Goal: Information Seeking & Learning: Learn about a topic

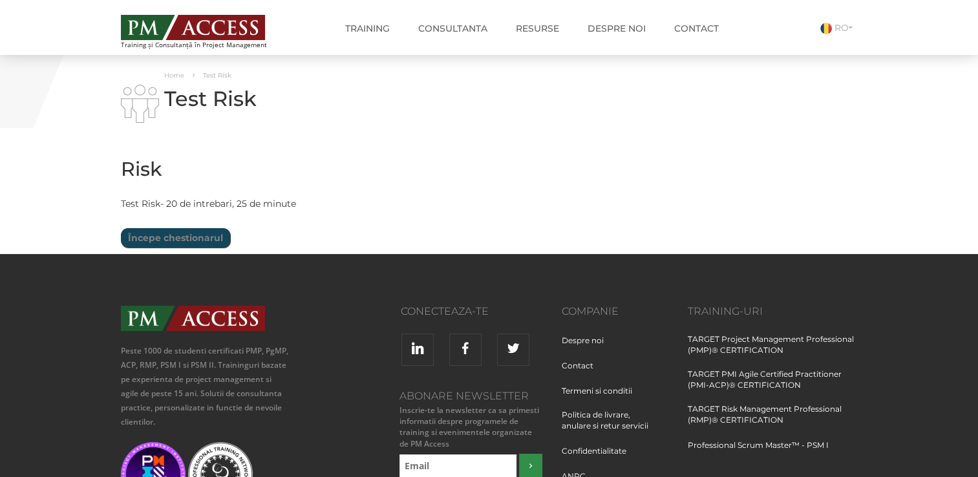
click at [151, 234] on input "Începe chestionarul" at bounding box center [175, 237] width 109 height 19
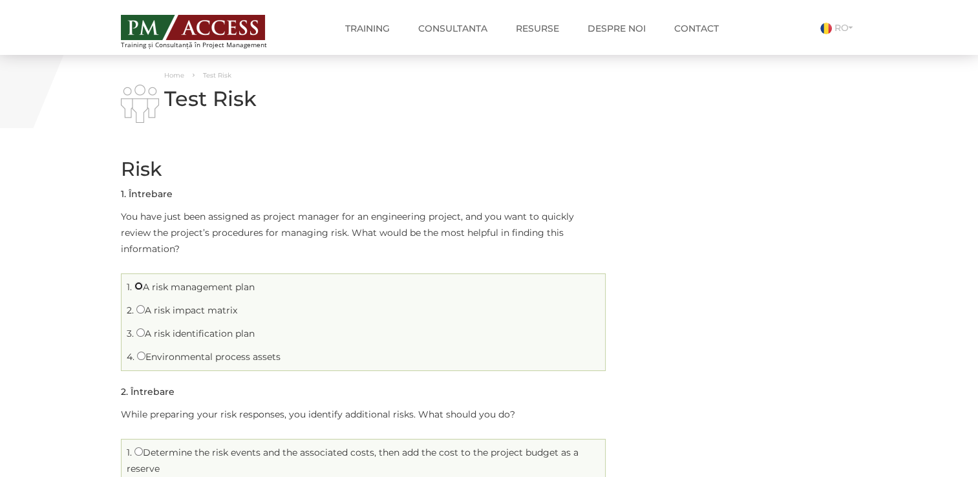
drag, startPoint x: 140, startPoint y: 266, endPoint x: 133, endPoint y: 268, distance: 6.6
click at [140, 282] on input "A risk management plan" at bounding box center [138, 286] width 8 height 8
radio input "true"
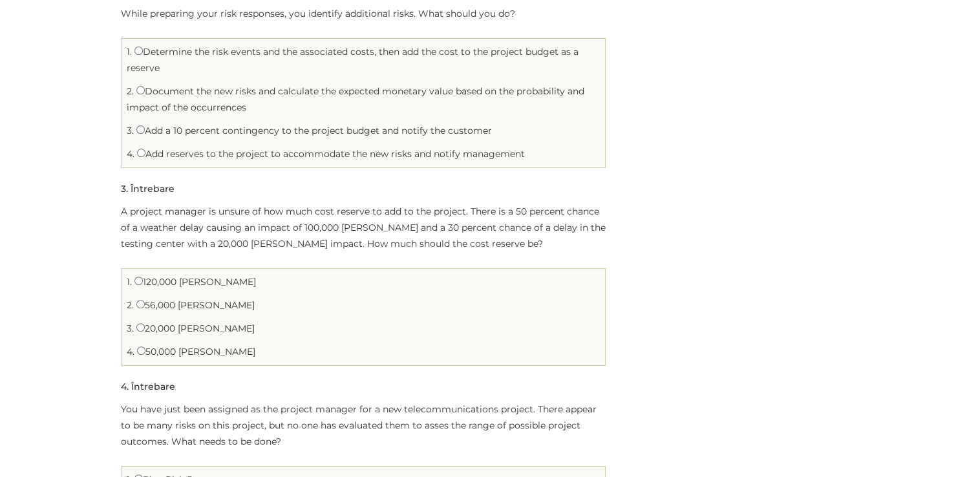
scroll to position [517, 0]
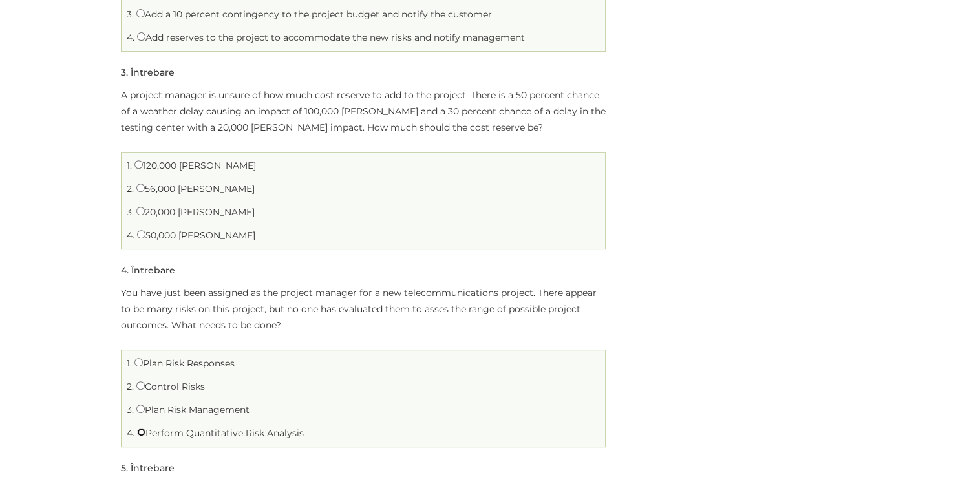
click at [142, 428] on input "Perform Quantitative Risk Analysis" at bounding box center [141, 432] width 8 height 8
radio input "true"
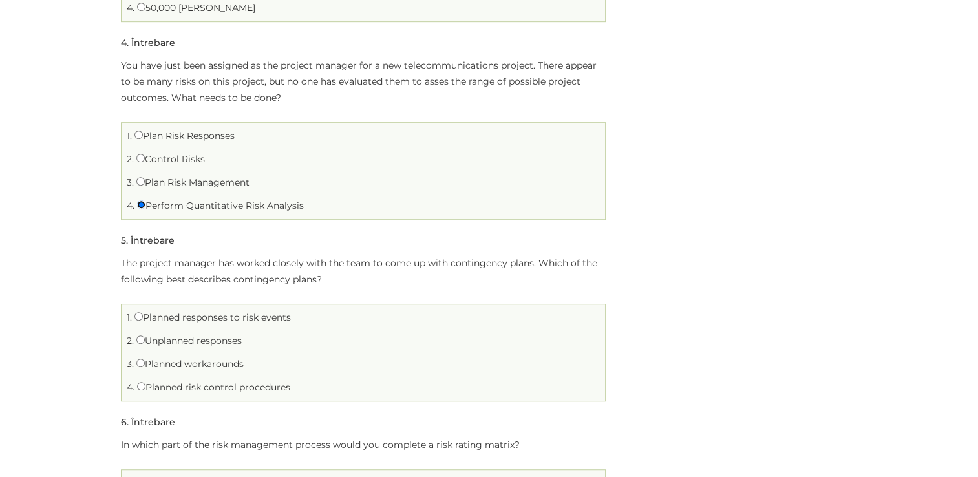
scroll to position [776, 0]
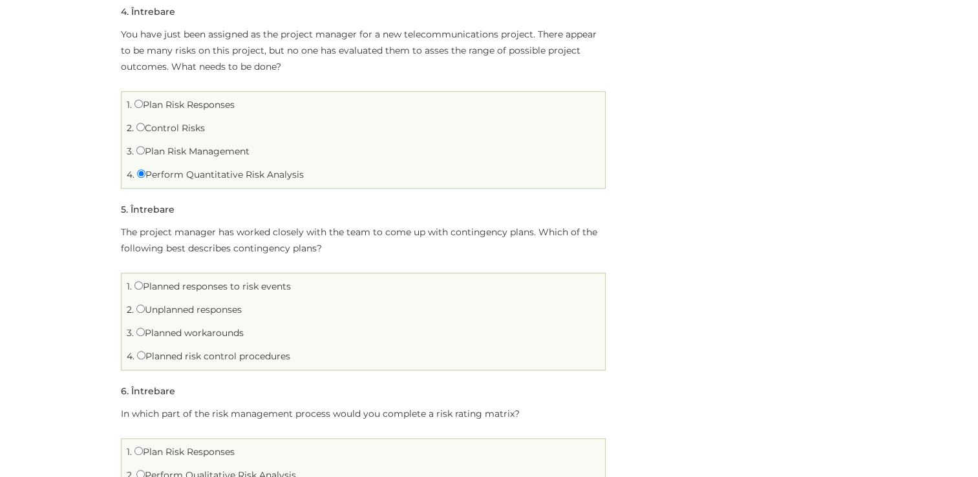
drag, startPoint x: 147, startPoint y: 299, endPoint x: 250, endPoint y: 299, distance: 102.8
click at [250, 300] on li "2. Unplanned responses" at bounding box center [363, 310] width 477 height 20
drag, startPoint x: 250, startPoint y: 299, endPoint x: 263, endPoint y: 322, distance: 26.6
click at [263, 323] on li "3. Planned workarounds" at bounding box center [363, 333] width 477 height 20
drag, startPoint x: 149, startPoint y: 343, endPoint x: 294, endPoint y: 343, distance: 145.5
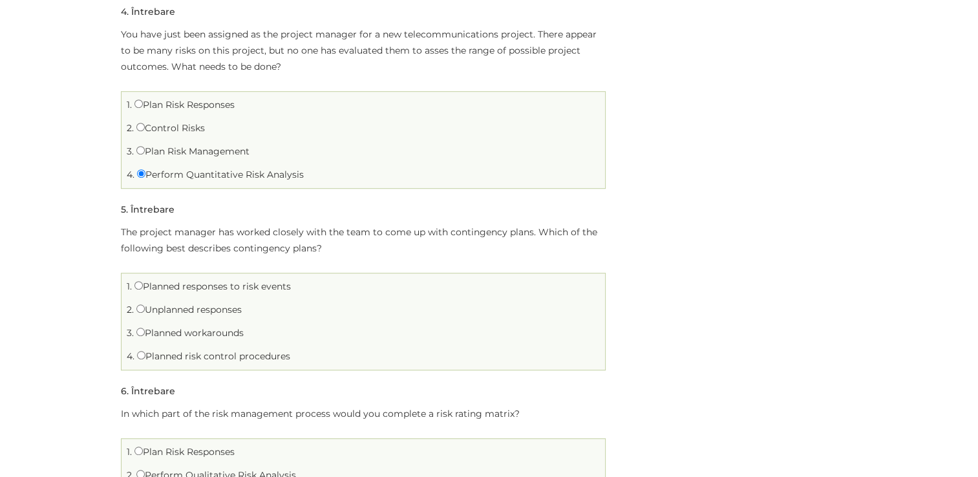
click at [294, 347] on li "4. Planned risk control procedures" at bounding box center [363, 357] width 477 height 20
click at [136, 281] on input "Planned responses to risk events" at bounding box center [138, 285] width 8 height 8
radio input "true"
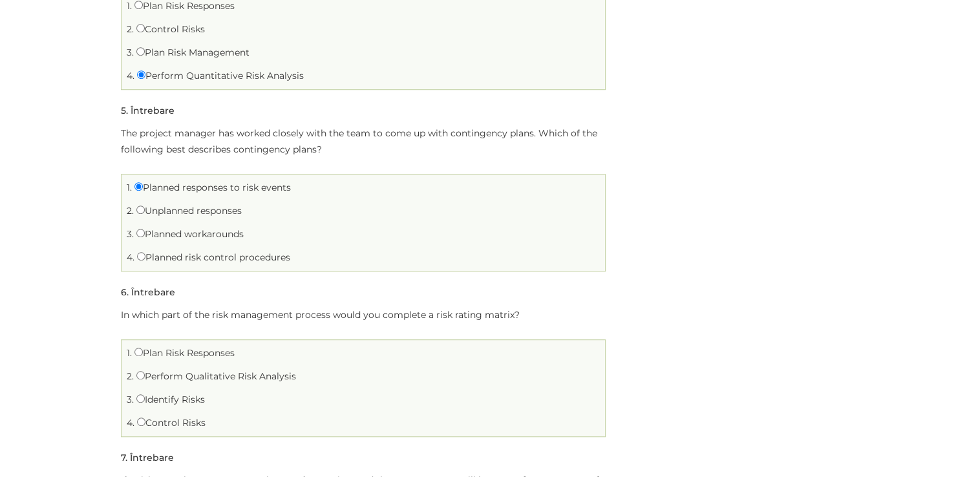
scroll to position [905, 0]
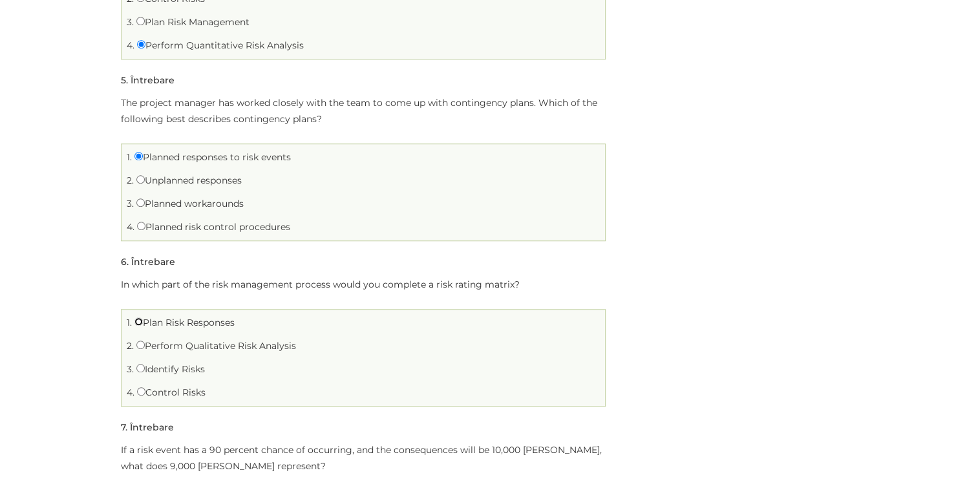
click at [134, 317] on input "Plan Risk Responses" at bounding box center [138, 321] width 8 height 8
radio input "true"
click at [142, 364] on input "Identify Risks" at bounding box center [140, 368] width 8 height 8
radio input "true"
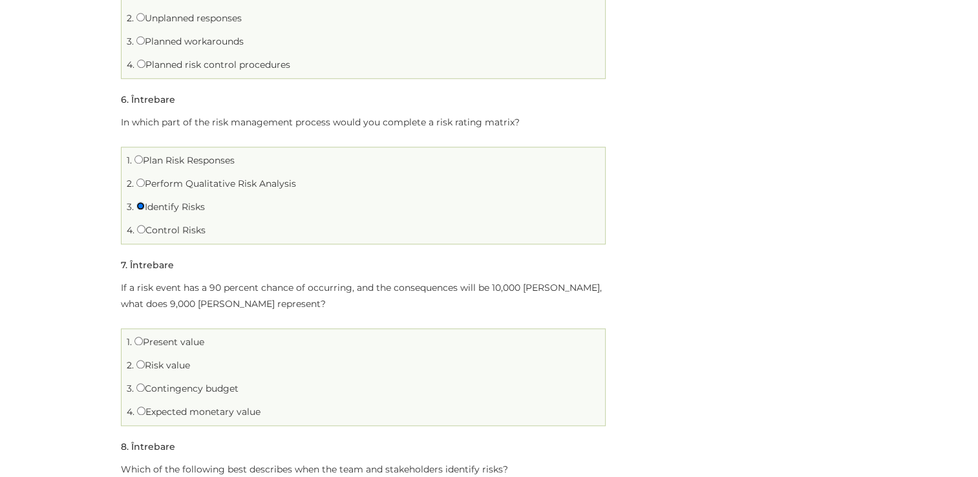
scroll to position [1099, 0]
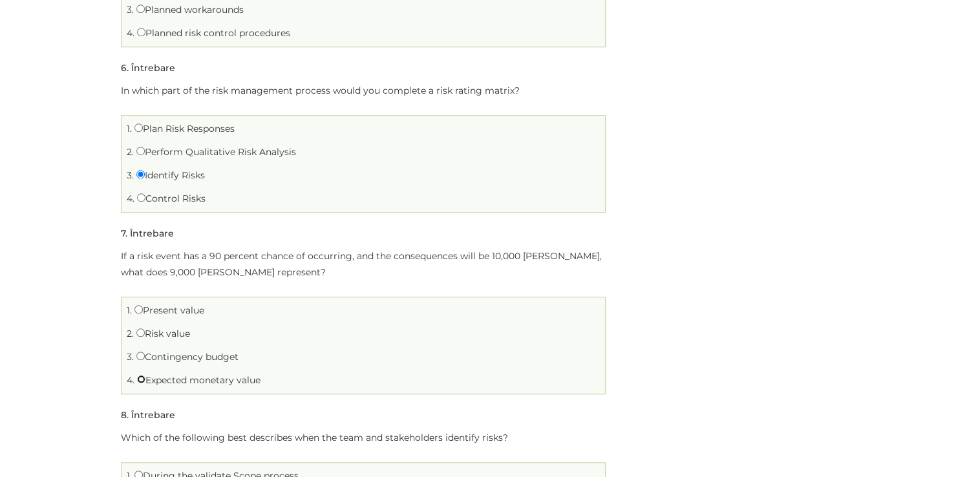
click at [138, 375] on input "Expected monetary value" at bounding box center [141, 379] width 8 height 8
radio input "true"
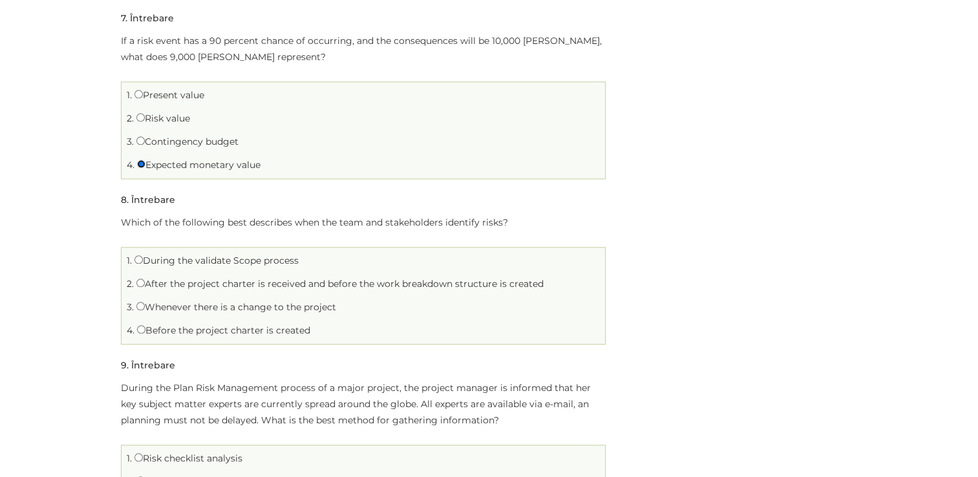
scroll to position [1358, 0]
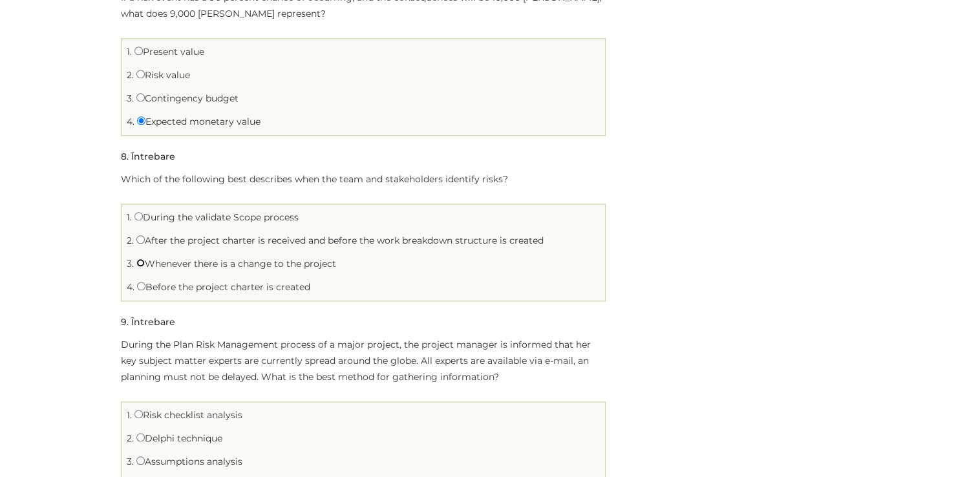
click at [136, 259] on input "Whenever there is a change to the project" at bounding box center [140, 263] width 8 height 8
radio input "true"
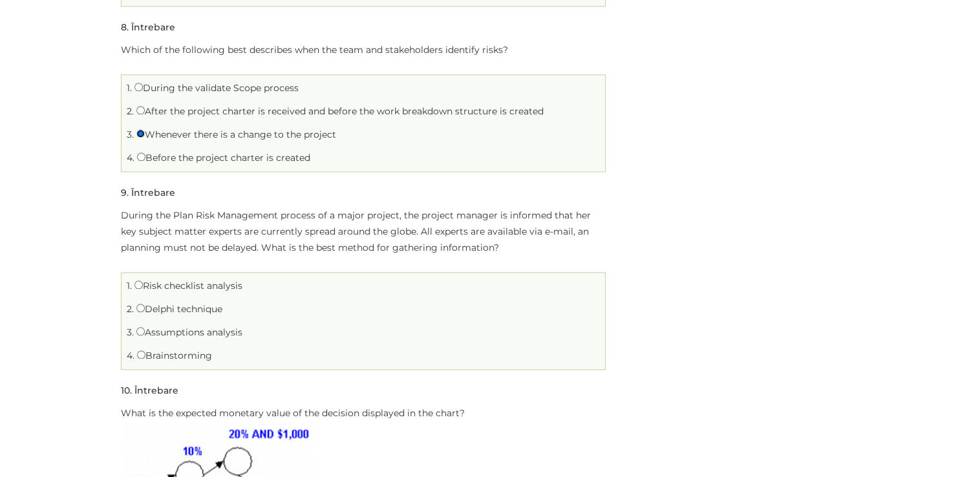
scroll to position [1552, 0]
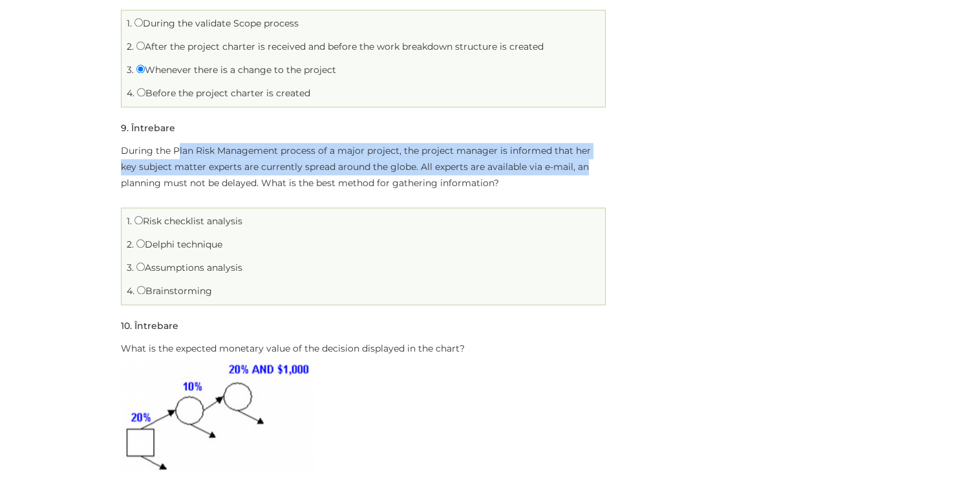
drag, startPoint x: 176, startPoint y: 132, endPoint x: 619, endPoint y: 144, distance: 443.7
click at [140, 239] on input "Delphi technique" at bounding box center [140, 243] width 8 height 8
radio input "true"
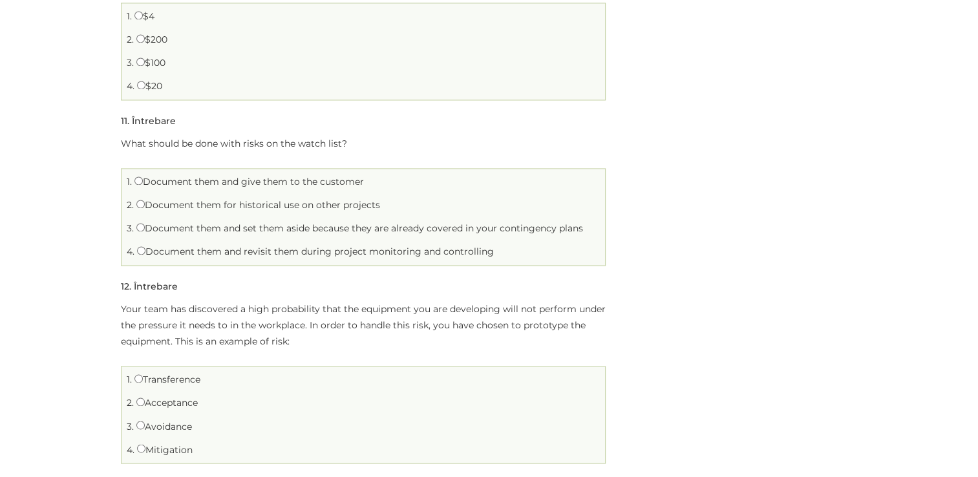
scroll to position [2069, 0]
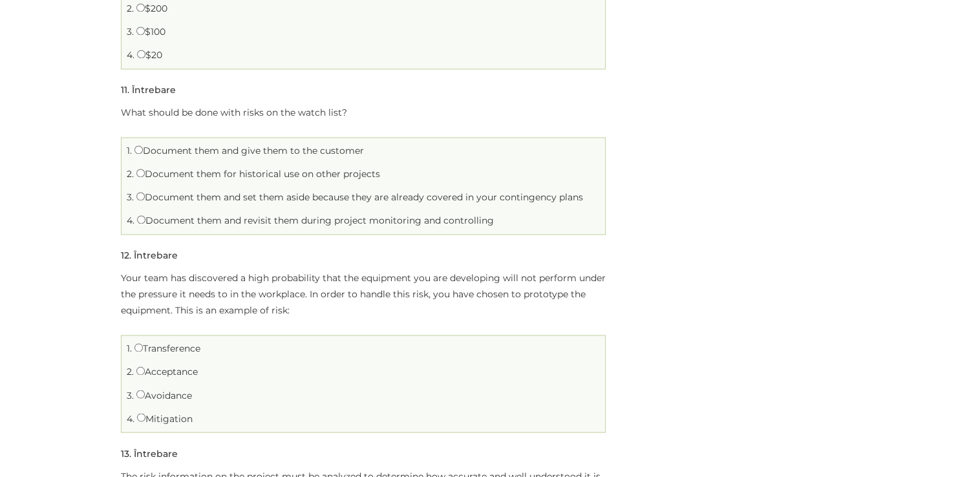
drag, startPoint x: 160, startPoint y: 136, endPoint x: 419, endPoint y: 138, distance: 259.3
click at [419, 141] on li "1. Document them and give them to the customer" at bounding box center [363, 151] width 477 height 20
drag, startPoint x: 160, startPoint y: 160, endPoint x: 413, endPoint y: 166, distance: 252.9
click at [413, 166] on li "2. Document them for historical use on other projects" at bounding box center [363, 174] width 477 height 20
drag, startPoint x: 166, startPoint y: 178, endPoint x: 601, endPoint y: 184, distance: 435.2
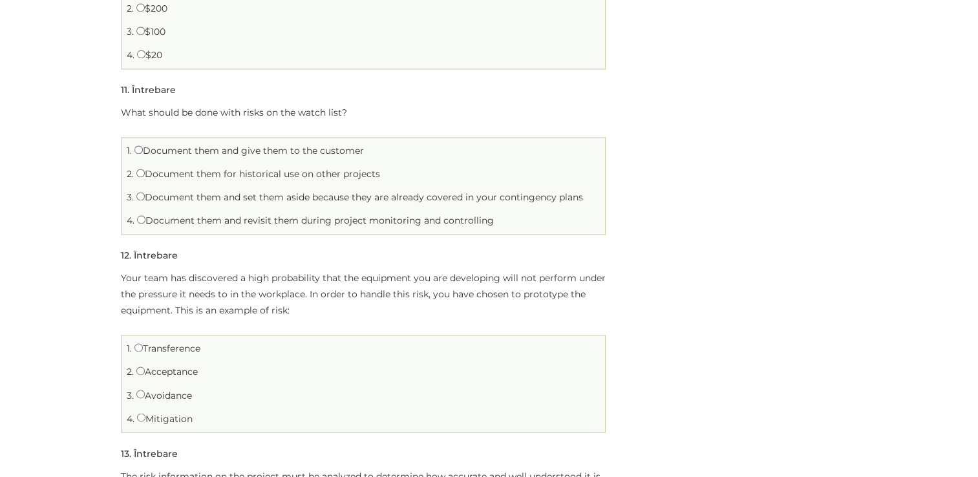
click at [601, 188] on li "3. Document them and set them aside because they are already covered in your co…" at bounding box center [363, 198] width 477 height 20
drag, startPoint x: 158, startPoint y: 206, endPoint x: 376, endPoint y: 206, distance: 217.9
click at [376, 215] on label "Document them and revisit them during project monitoring and controlling" at bounding box center [315, 221] width 357 height 12
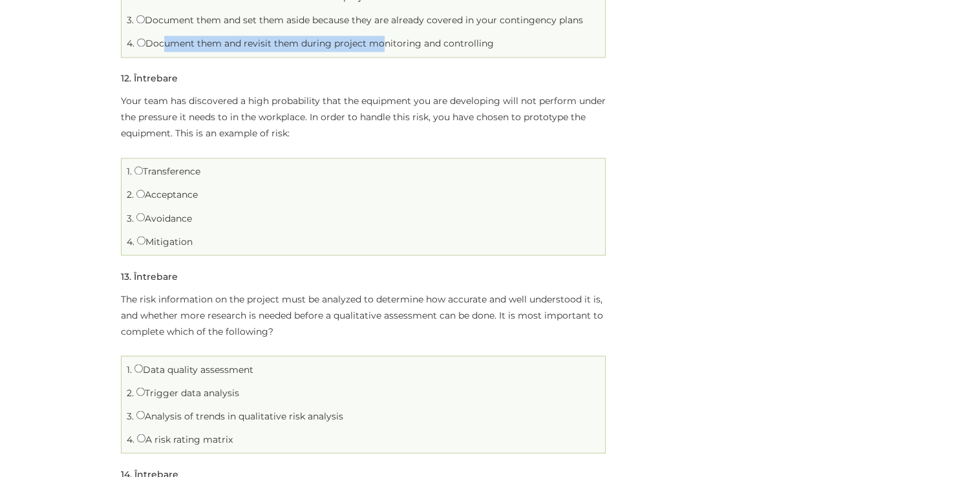
scroll to position [2328, 0]
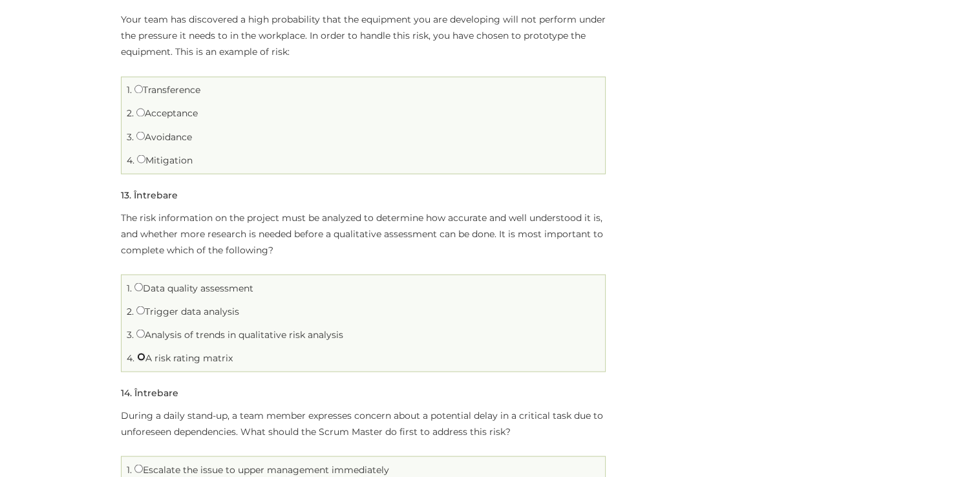
click at [140, 352] on input "A risk rating matrix" at bounding box center [141, 356] width 8 height 8
radio input "true"
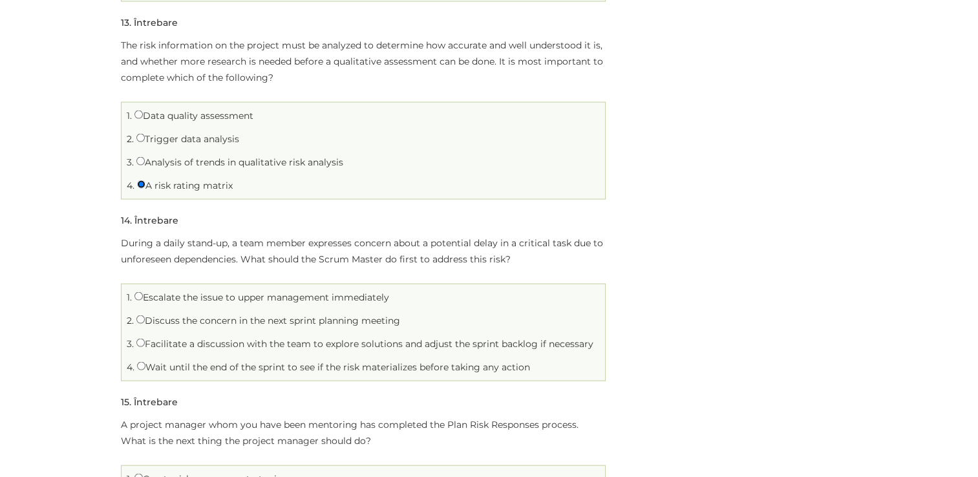
scroll to position [2522, 0]
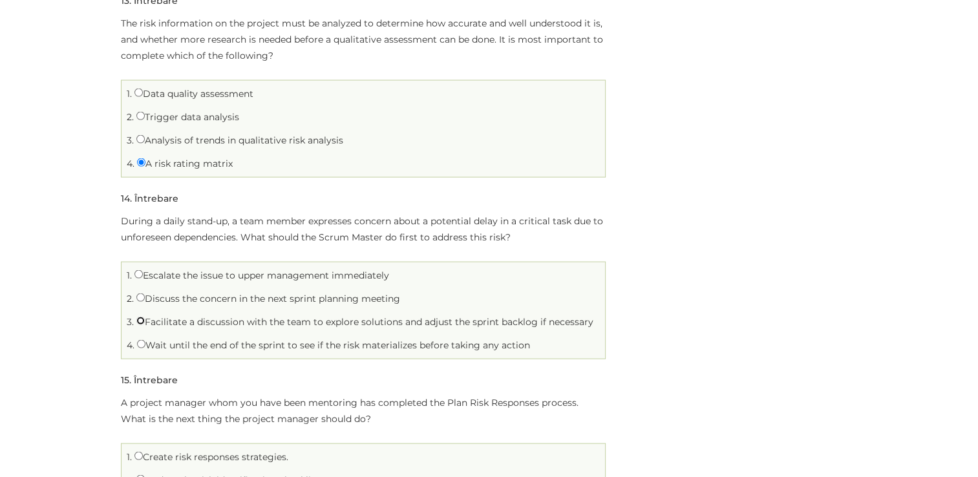
click at [139, 317] on input "Facilitate a discussion with the team to explore solutions and adjust the sprin…" at bounding box center [140, 321] width 8 height 8
radio input "true"
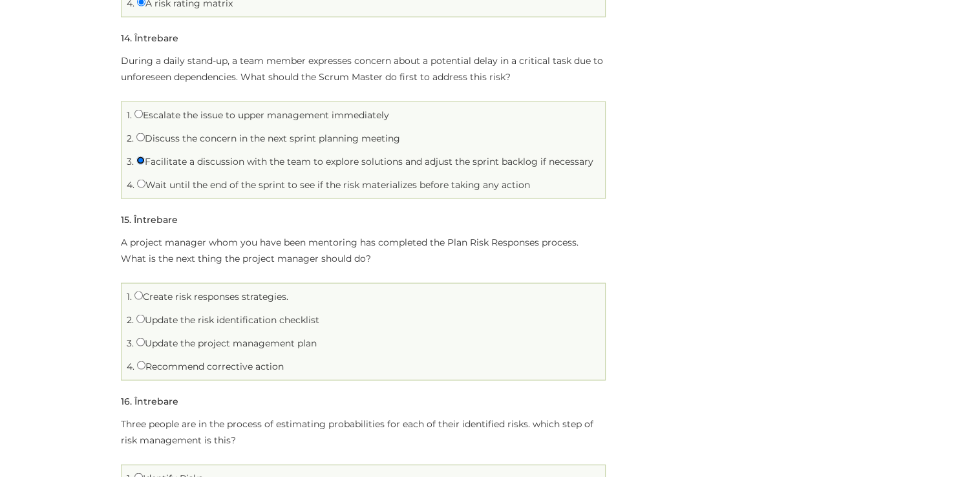
scroll to position [2716, 0]
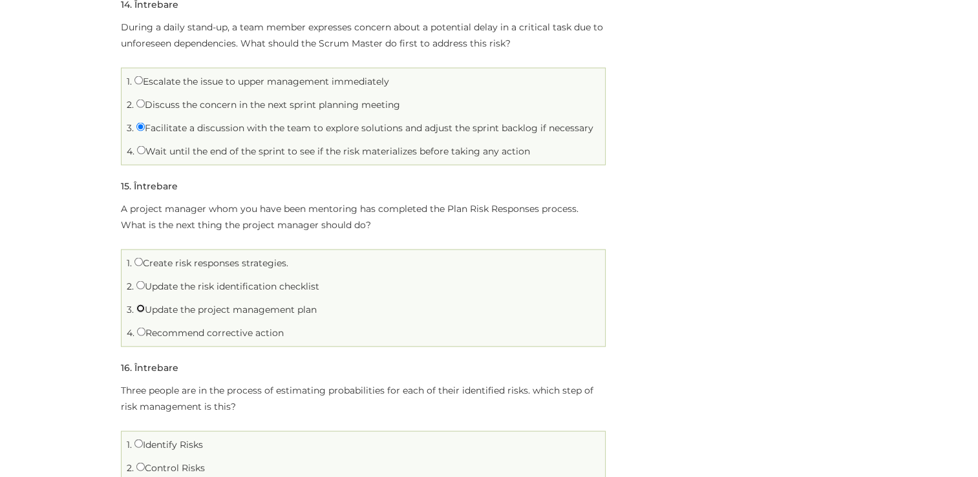
click at [140, 305] on input "Update the project management plan" at bounding box center [140, 309] width 8 height 8
radio input "true"
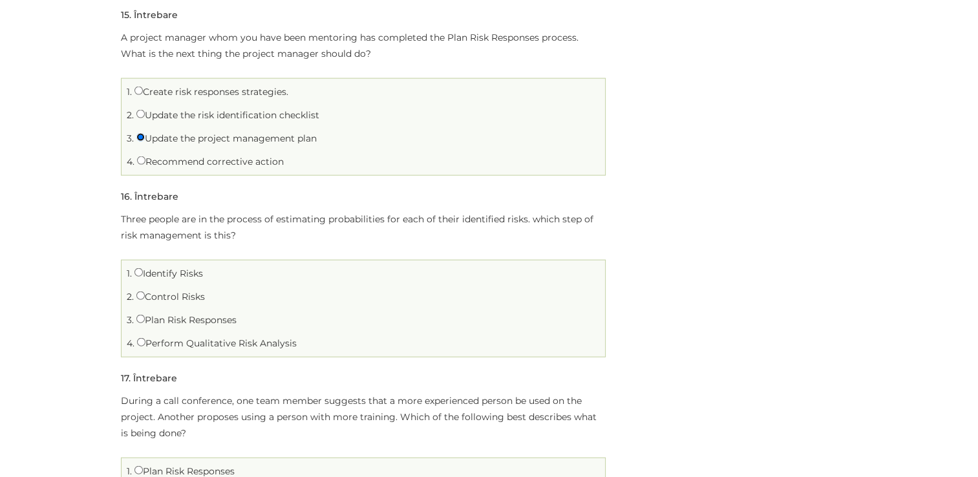
scroll to position [2910, 0]
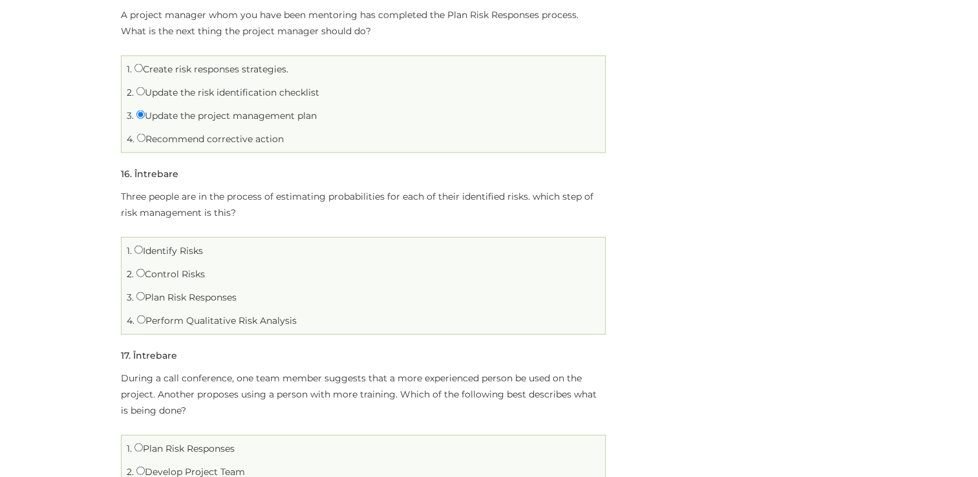
click at [148, 315] on label "Perform Qualitative Risk Analysis" at bounding box center [217, 321] width 160 height 12
click at [145, 316] on input "Perform Qualitative Risk Analysis" at bounding box center [141, 320] width 8 height 8
radio input "true"
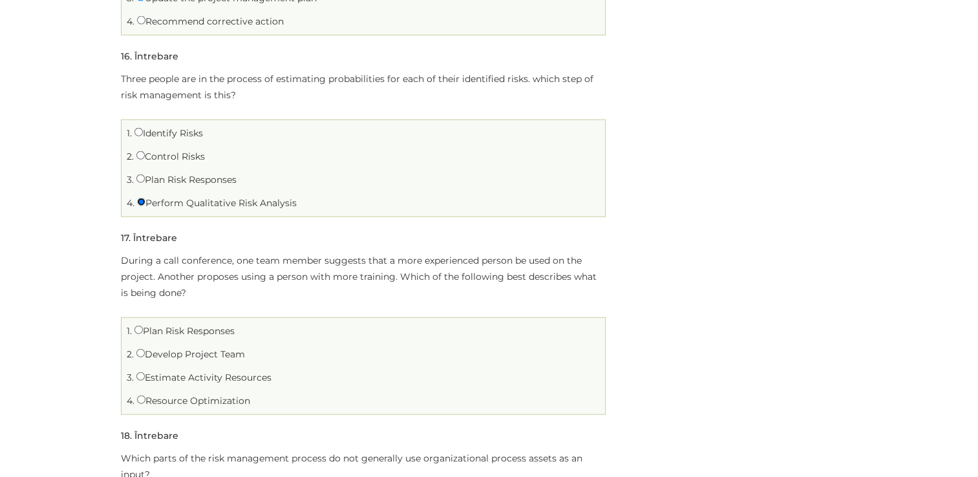
scroll to position [3104, 0]
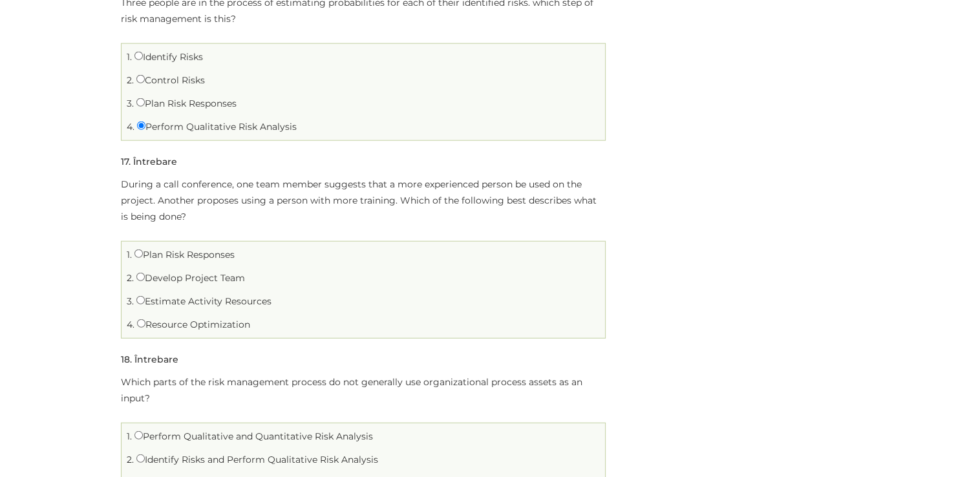
click at [134, 295] on span "3." at bounding box center [130, 301] width 7 height 12
click at [137, 273] on input "Develop Project Team" at bounding box center [140, 277] width 8 height 8
radio input "true"
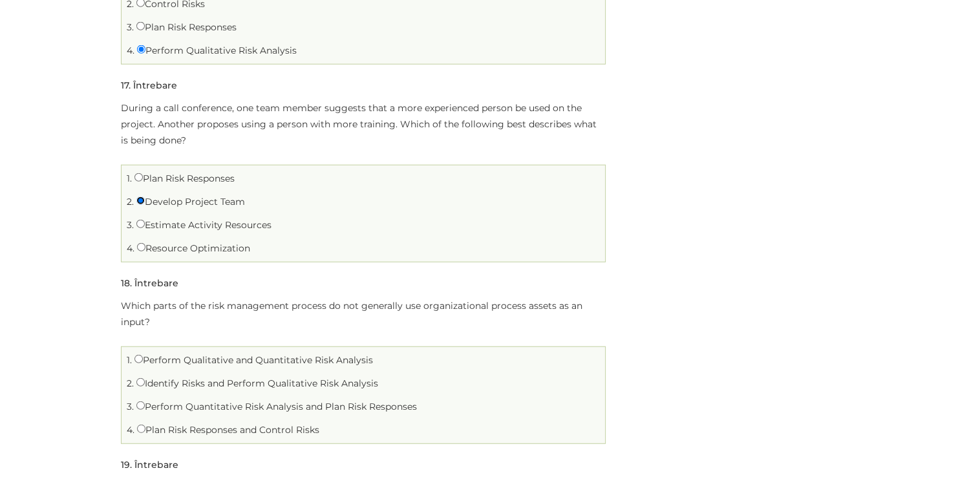
scroll to position [3298, 0]
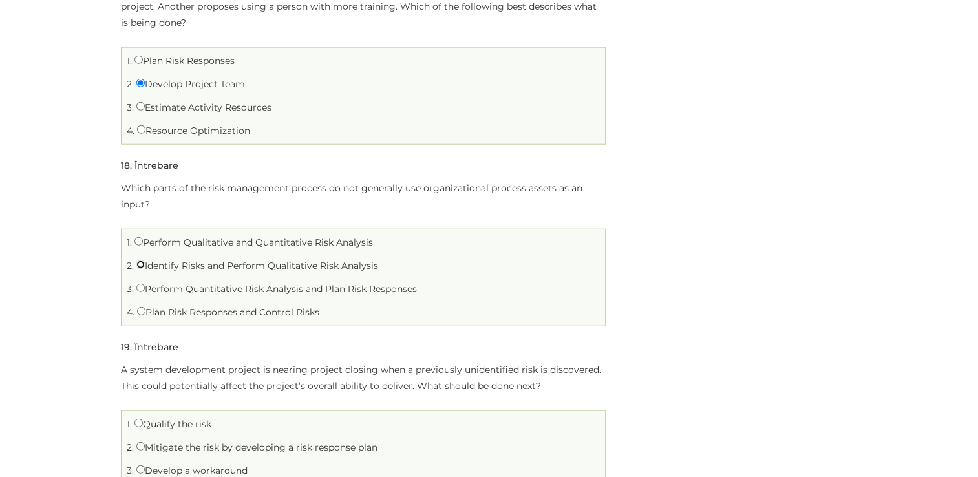
click at [138, 261] on input "Identify Risks and Perform Qualitative Risk Analysis" at bounding box center [140, 265] width 8 height 8
radio input "true"
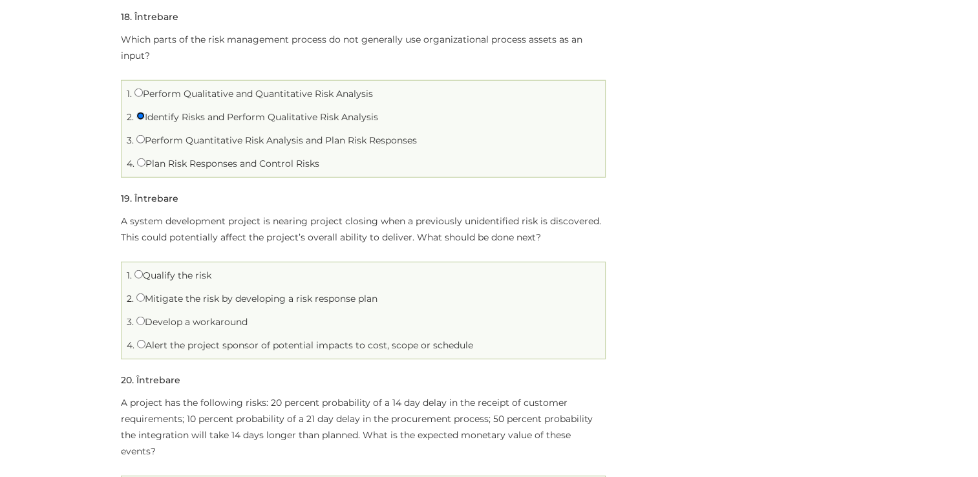
scroll to position [3492, 0]
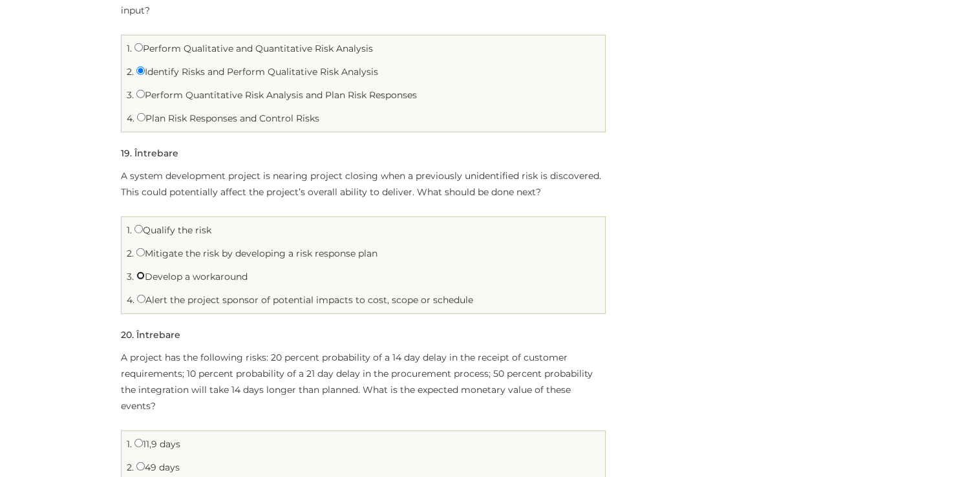
click at [140, 272] on input "Develop a workaround" at bounding box center [140, 276] width 8 height 8
radio input "true"
click at [136, 248] on input "Mitigate the risk by developing a risk response plan" at bounding box center [140, 252] width 8 height 8
radio input "true"
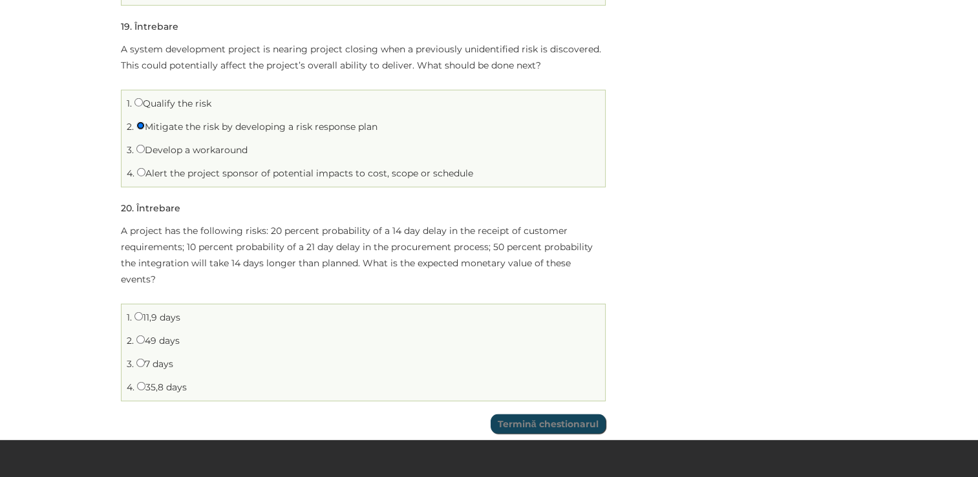
scroll to position [3621, 0]
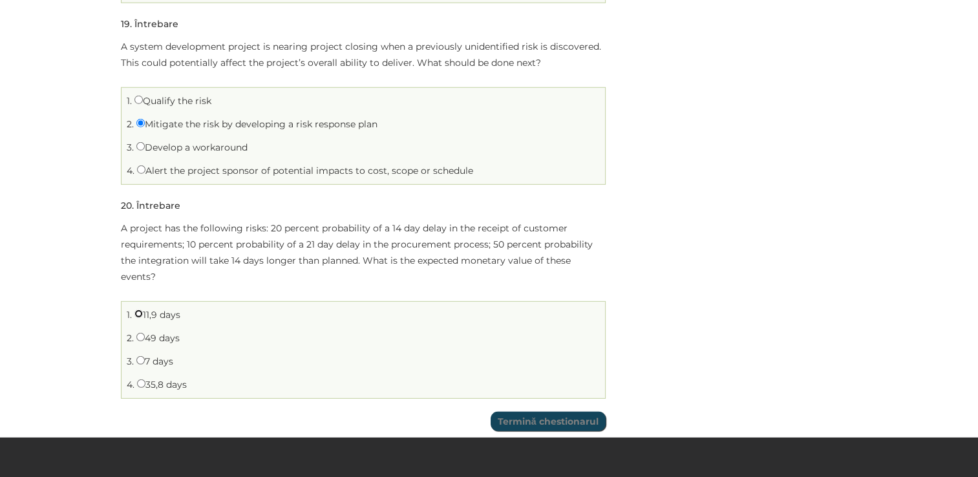
click at [139, 310] on input "11,9 days" at bounding box center [138, 314] width 8 height 8
radio input "true"
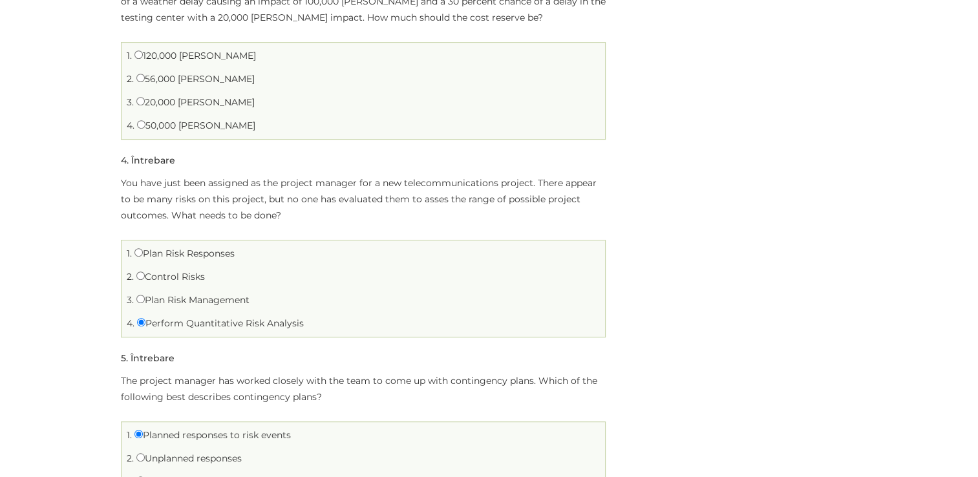
scroll to position [453, 0]
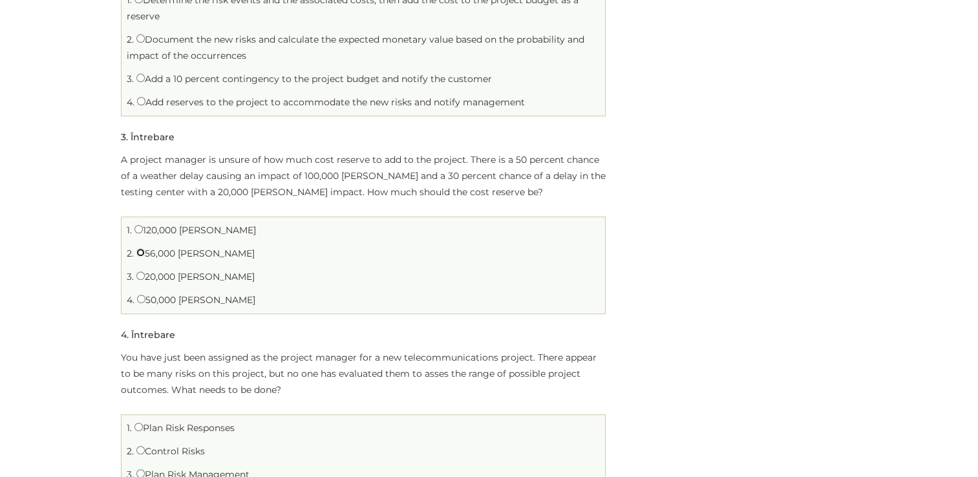
click at [143, 248] on input "56,000 [PERSON_NAME]" at bounding box center [140, 252] width 8 height 8
radio input "true"
